Goal: Navigation & Orientation: Understand site structure

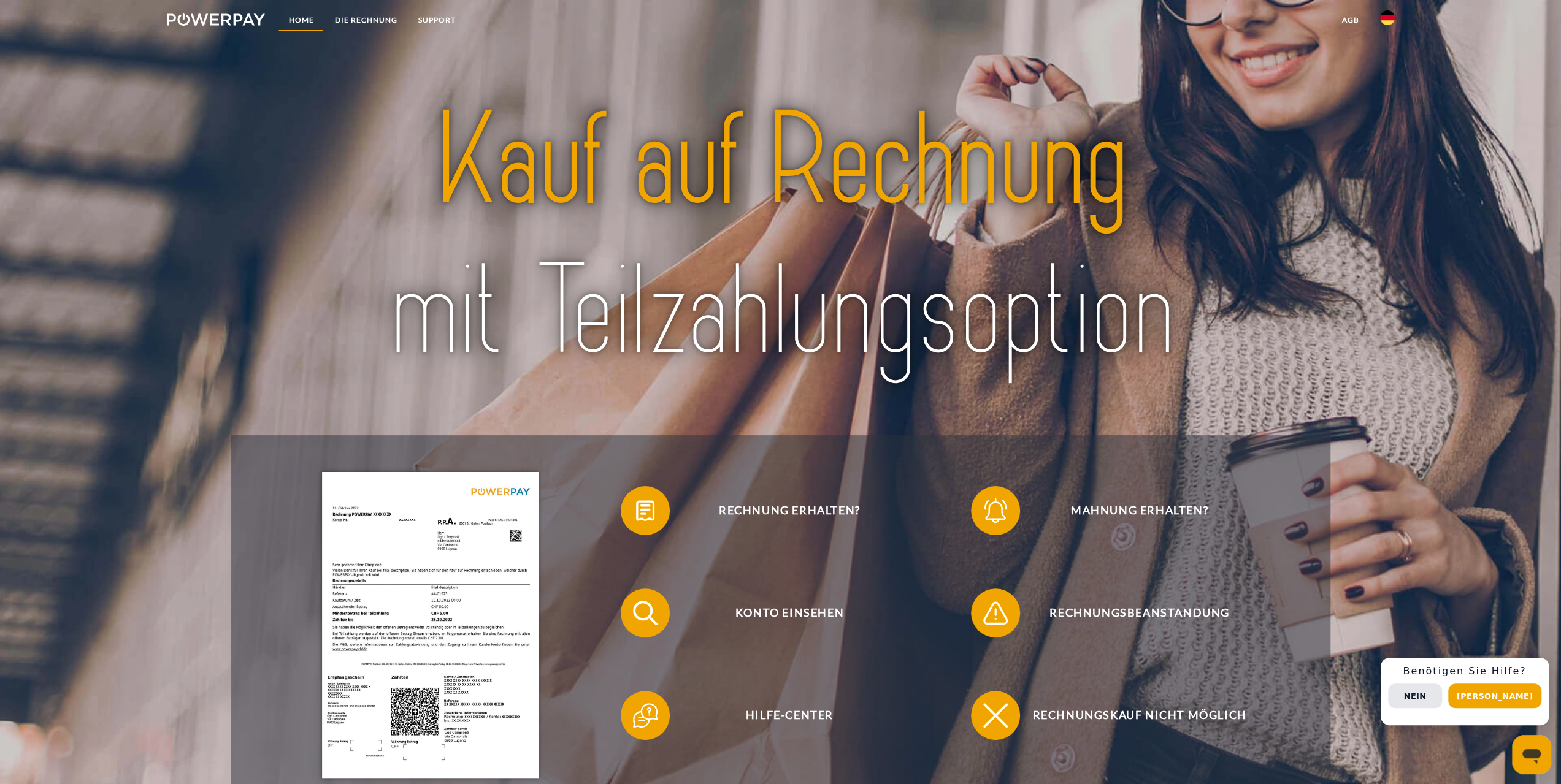
click at [297, 18] on link "Home" at bounding box center [300, 20] width 46 height 22
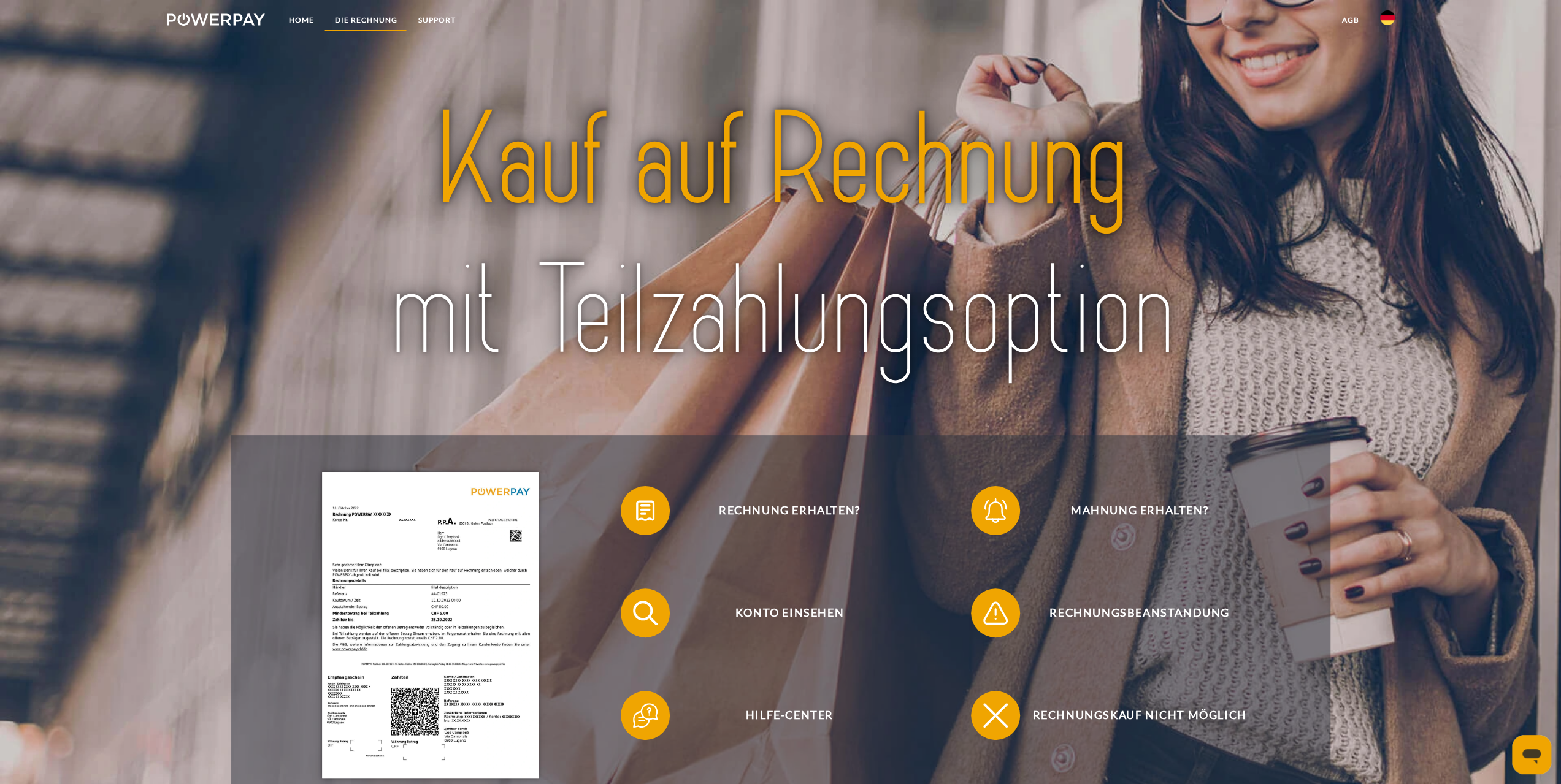
click at [361, 18] on link "DIE RECHNUNG" at bounding box center [365, 20] width 83 height 22
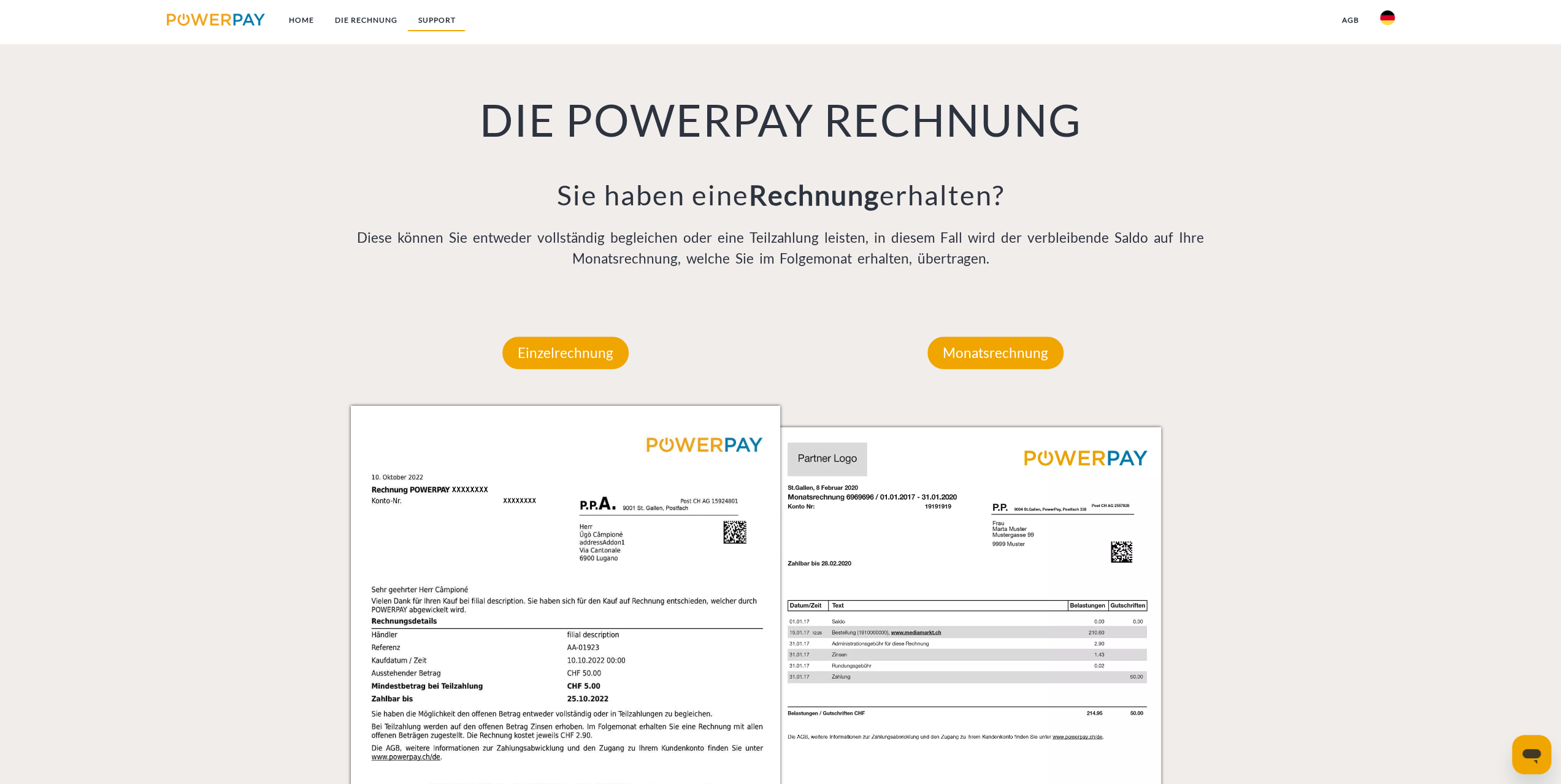
click at [448, 15] on link "SUPPORT" at bounding box center [436, 20] width 59 height 22
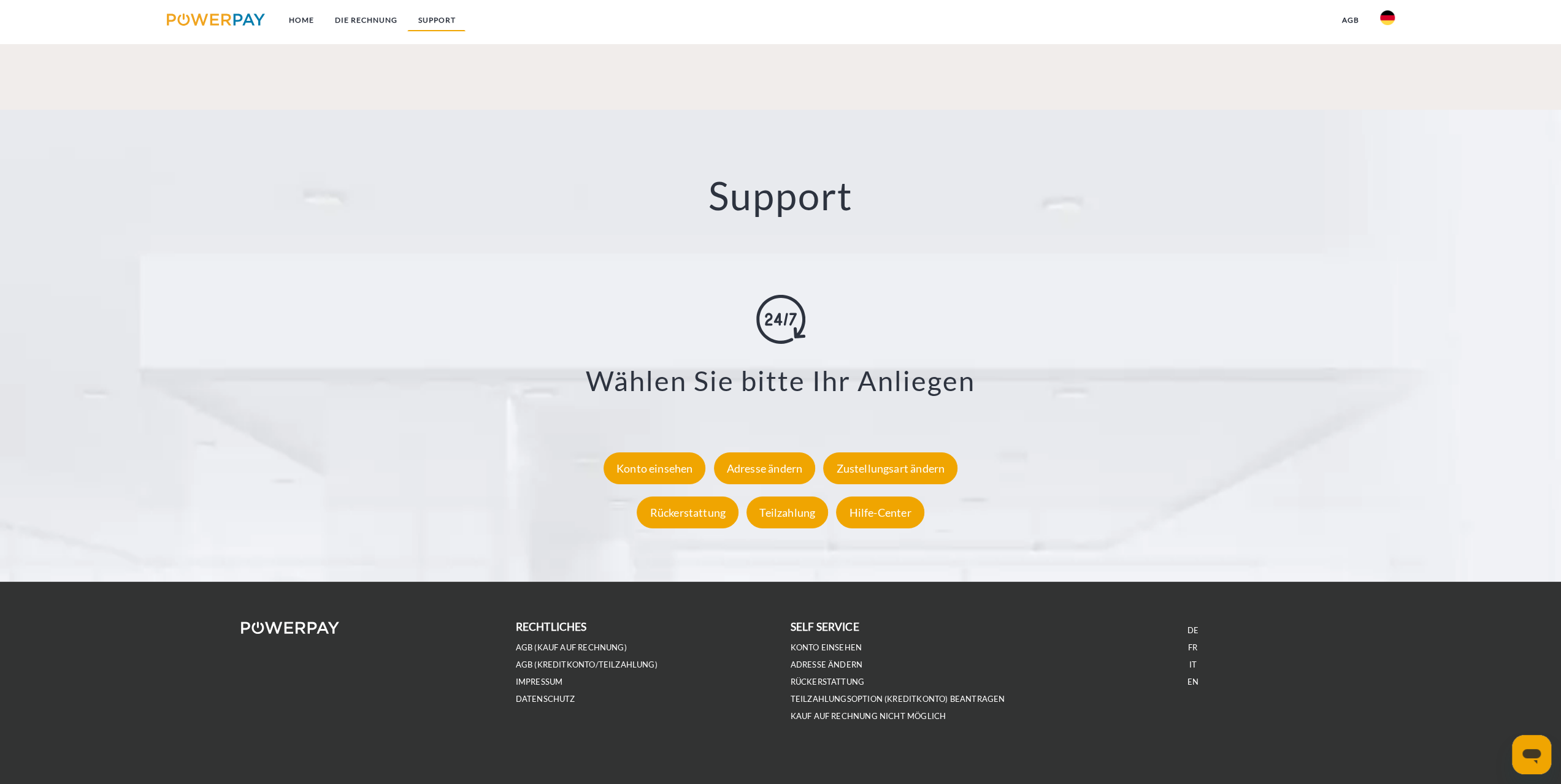
scroll to position [2139, 0]
